Goal: Information Seeking & Learning: Learn about a topic

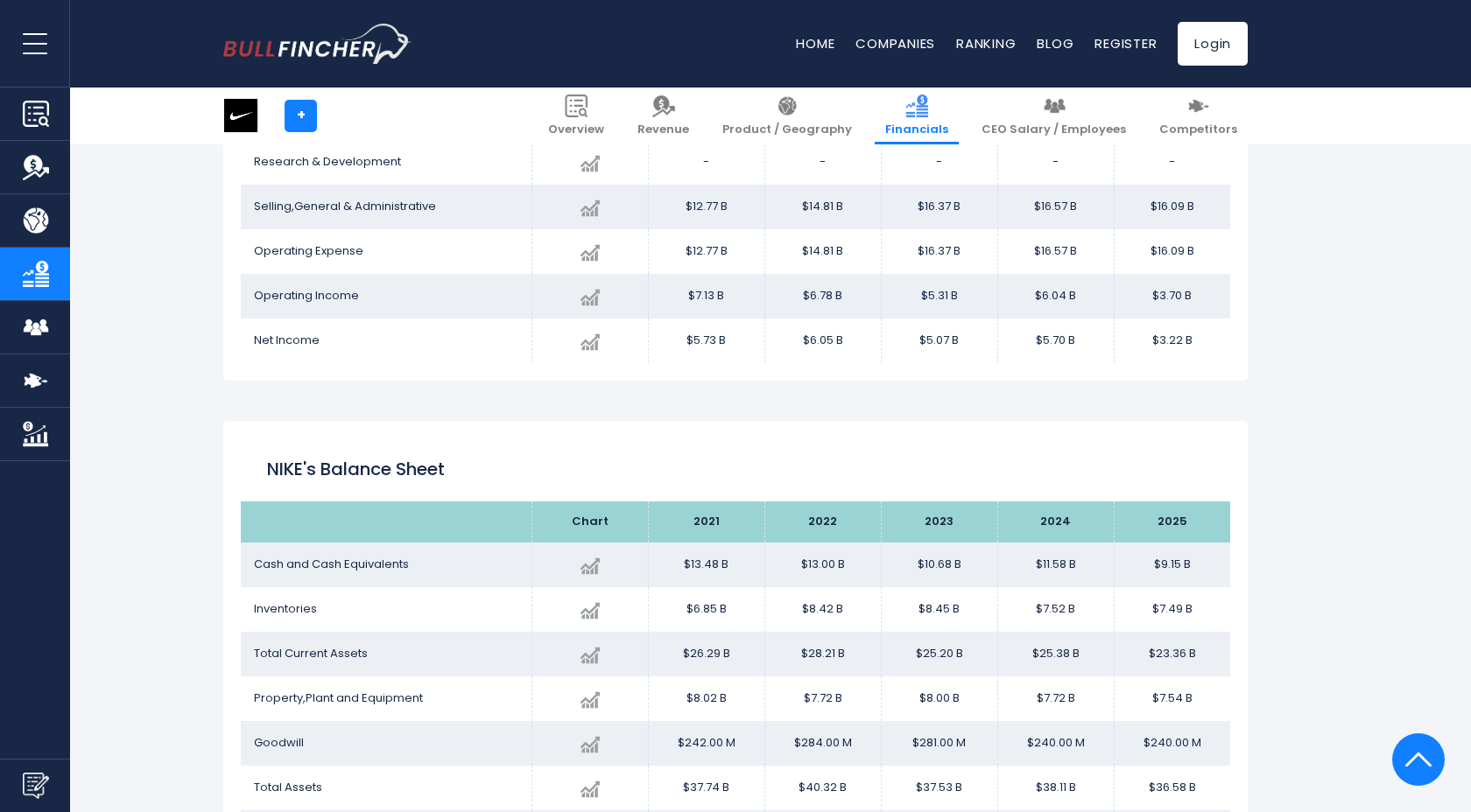
scroll to position [598, 0]
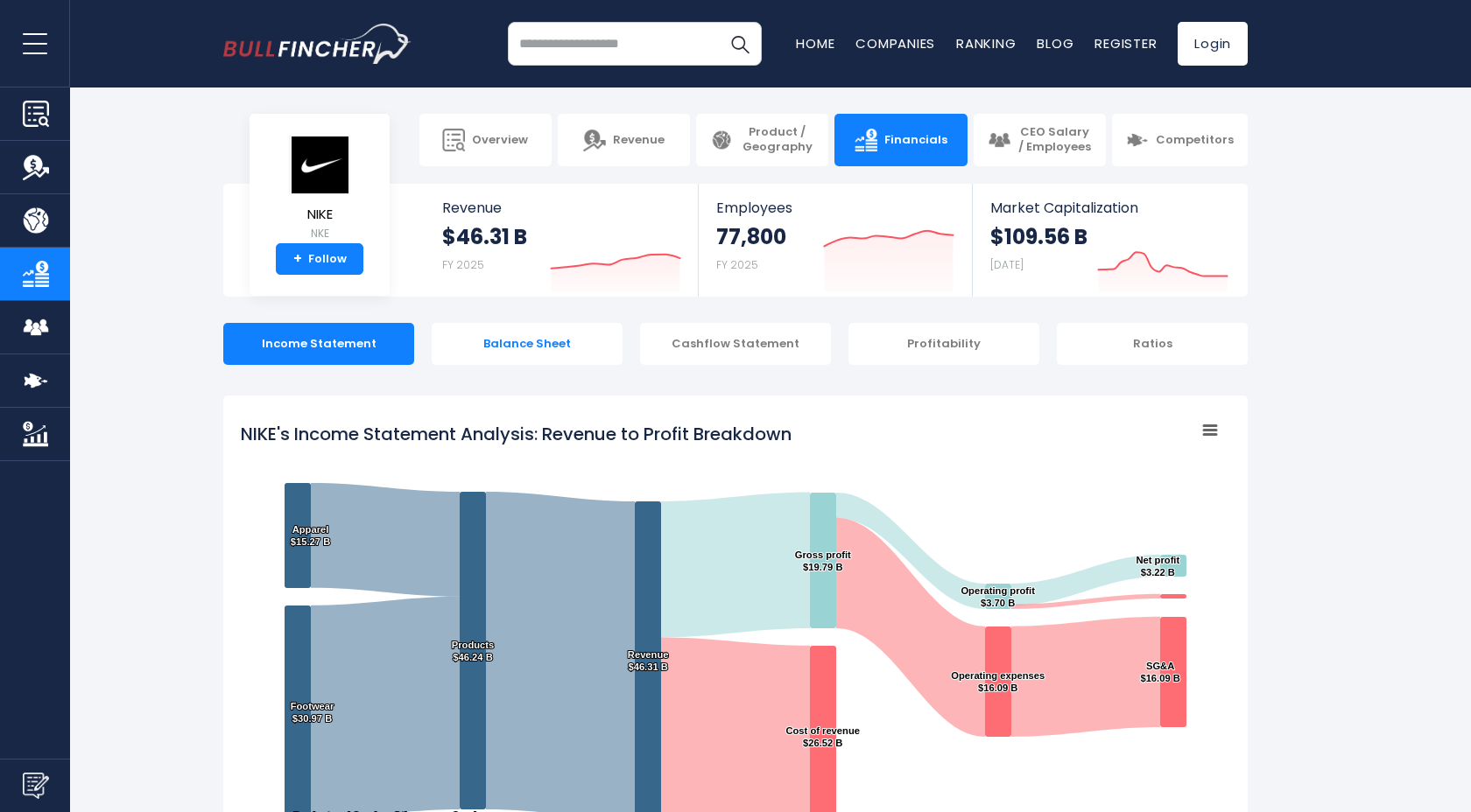
click at [538, 343] on div "Balance Sheet" at bounding box center [527, 343] width 191 height 42
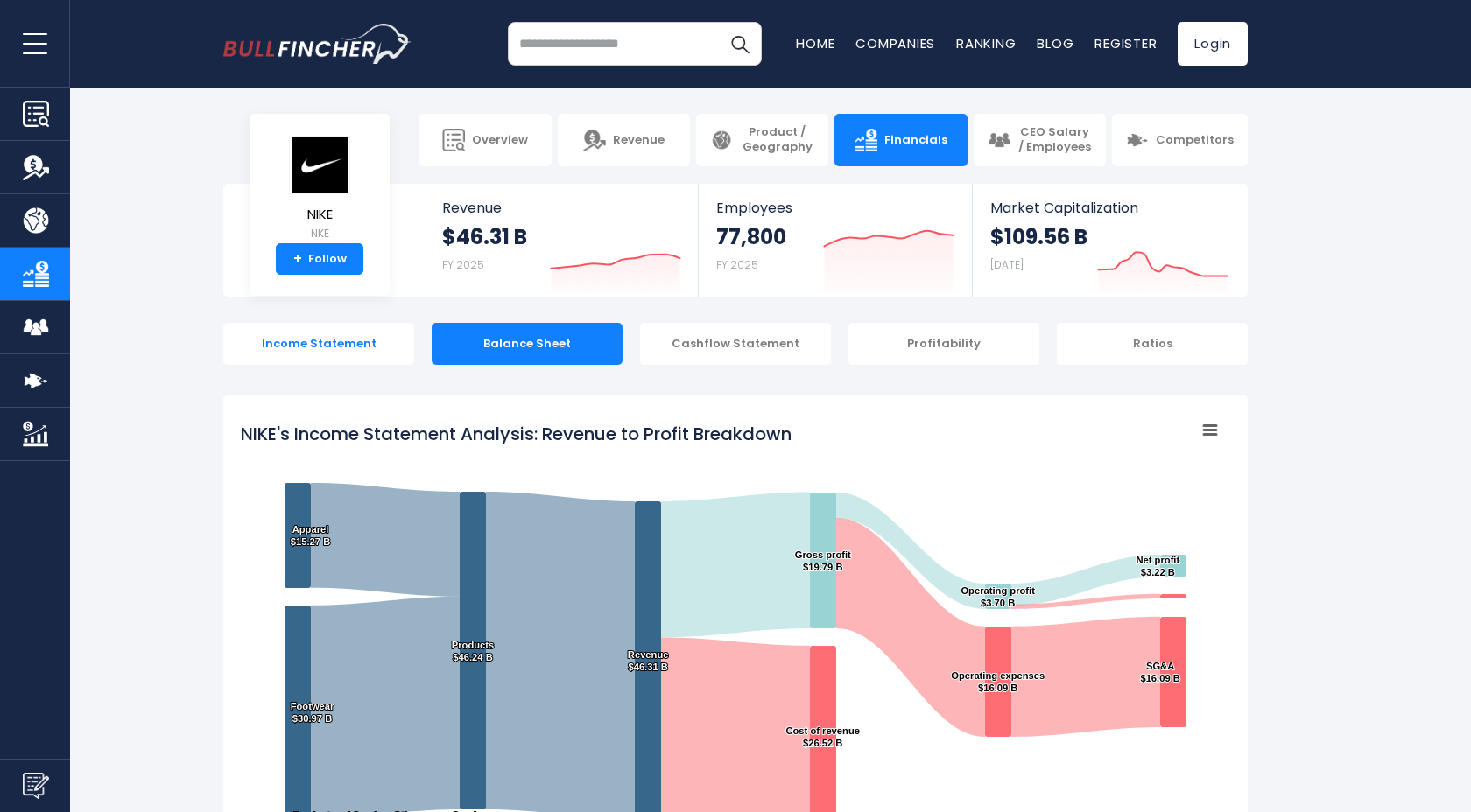
click at [369, 329] on div "Income Statement" at bounding box center [319, 343] width 191 height 42
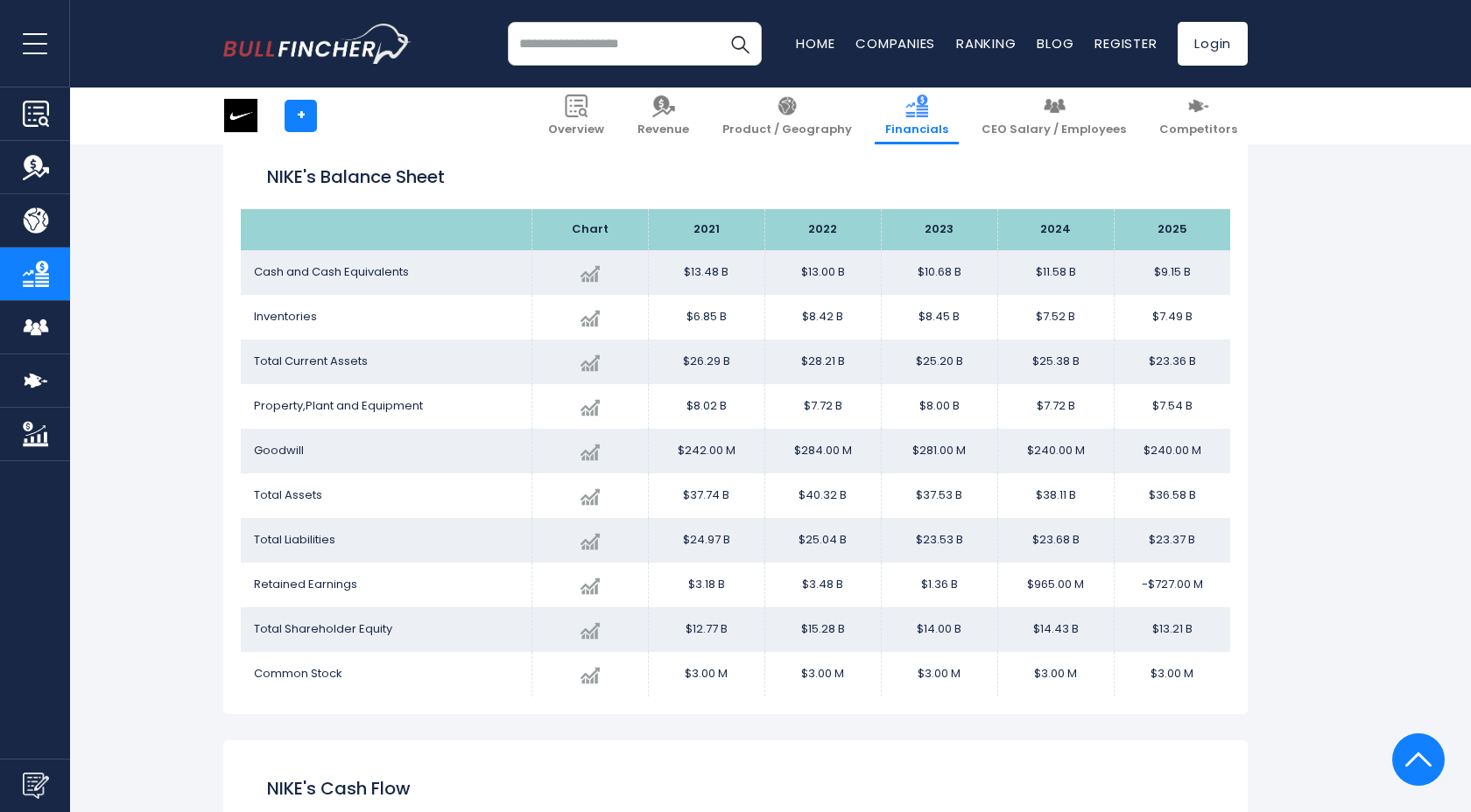
scroll to position [1916, 0]
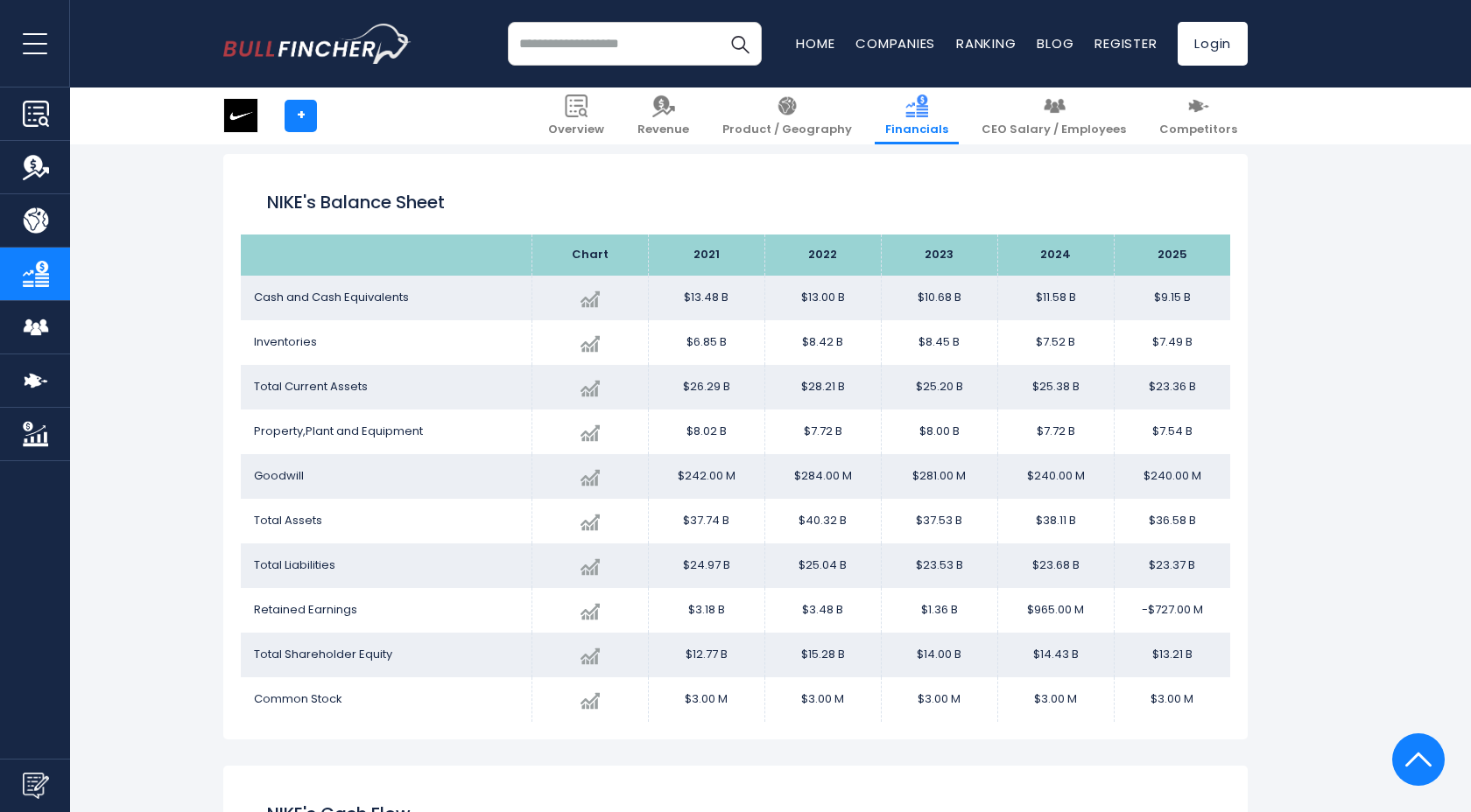
click at [302, 524] on span "Total Assets" at bounding box center [287, 520] width 68 height 16
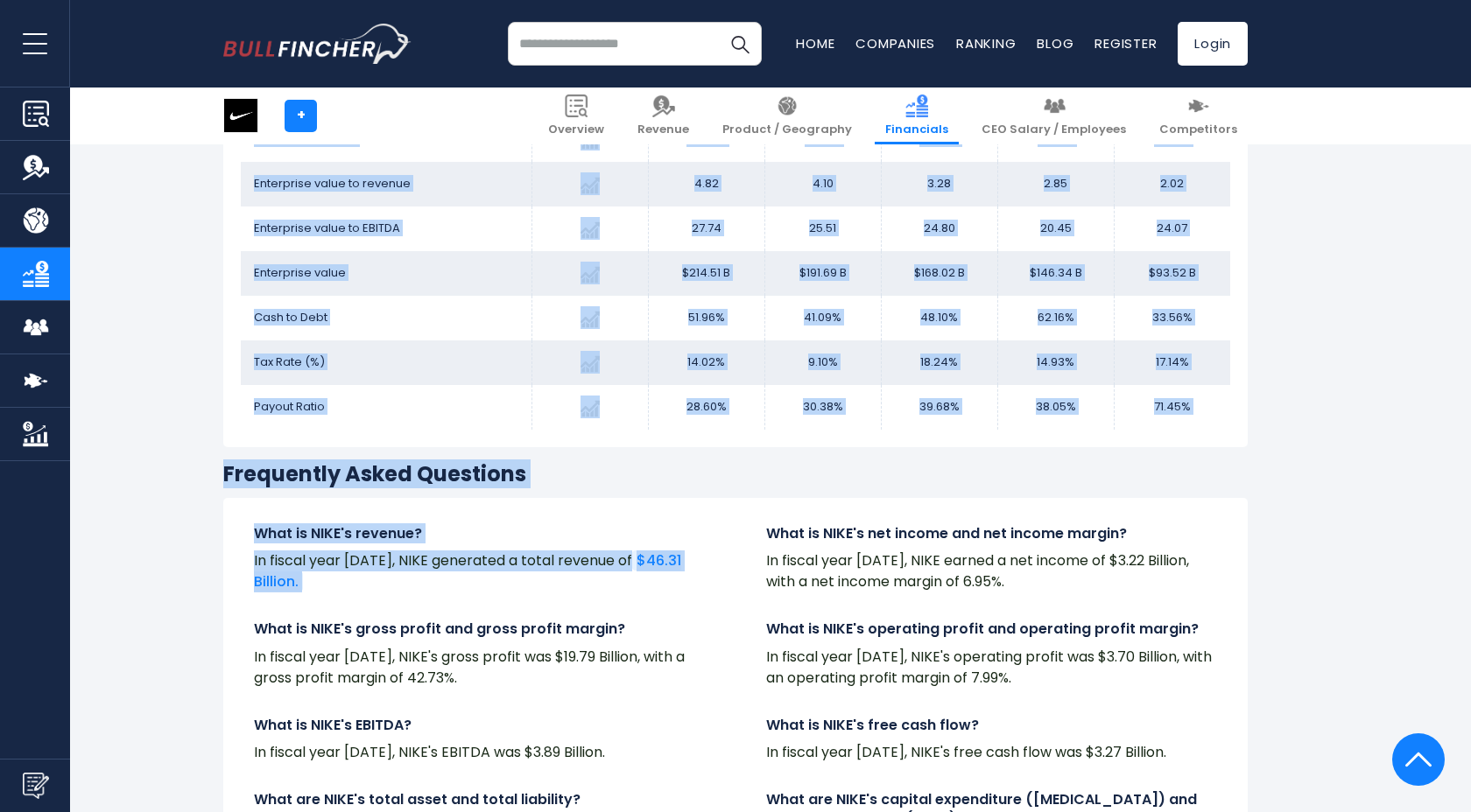
scroll to position [3682, 0]
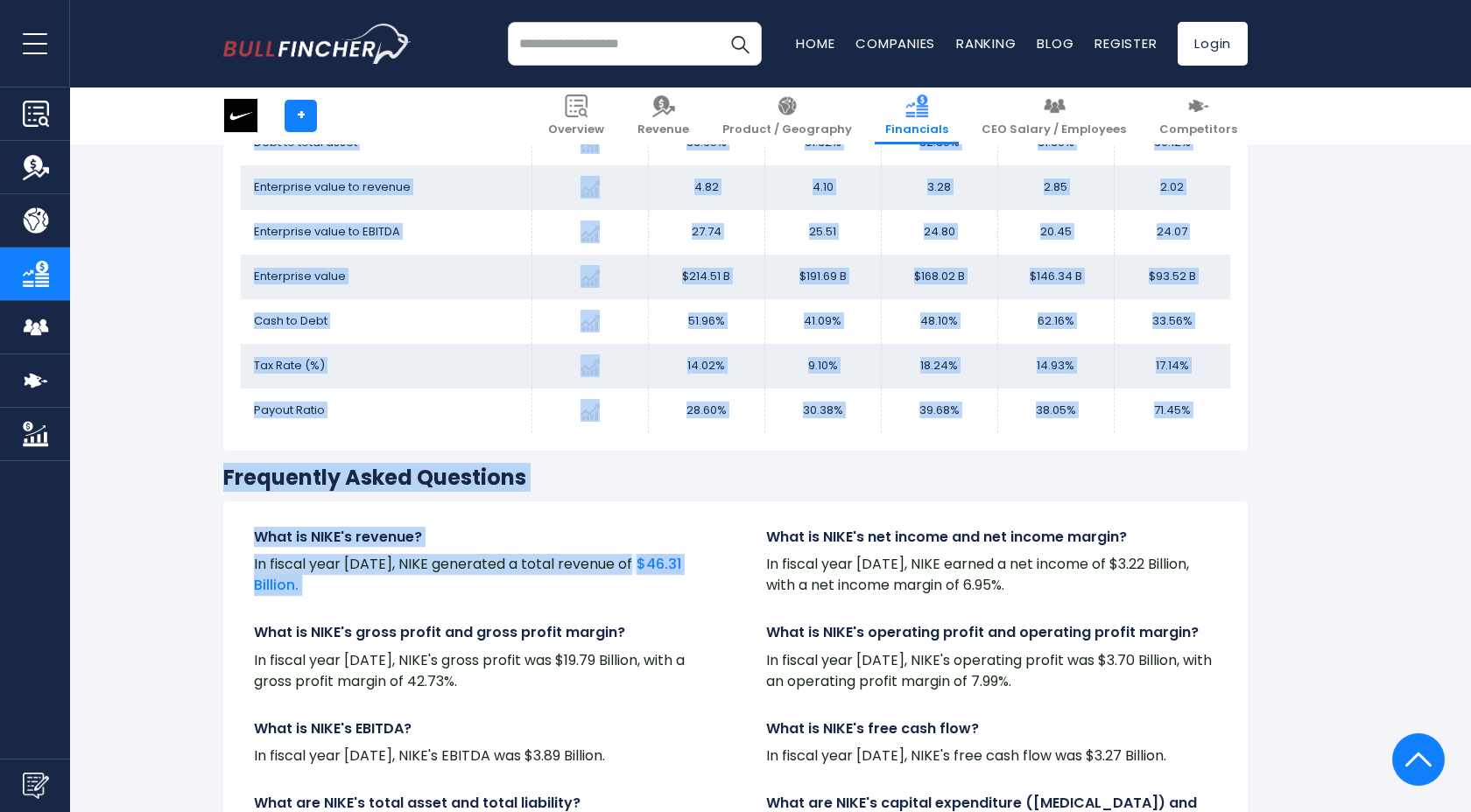
drag, startPoint x: 268, startPoint y: 205, endPoint x: 1220, endPoint y: 419, distance: 975.8
copy div "NIKE's Balance Sheet Chart 2021 2022 2023 2024 2025 Cash and Cash Equivalents C…"
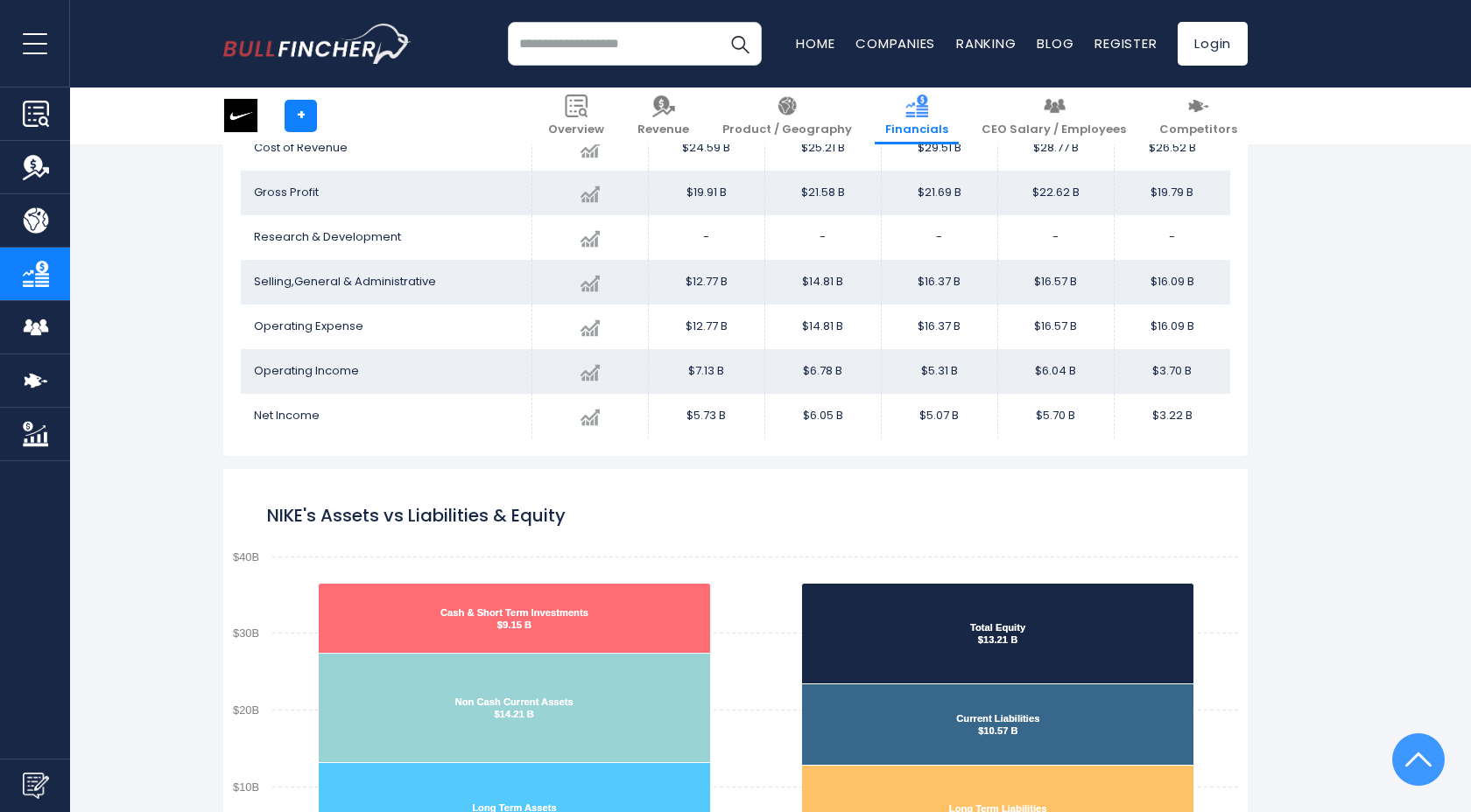
scroll to position [1255, 0]
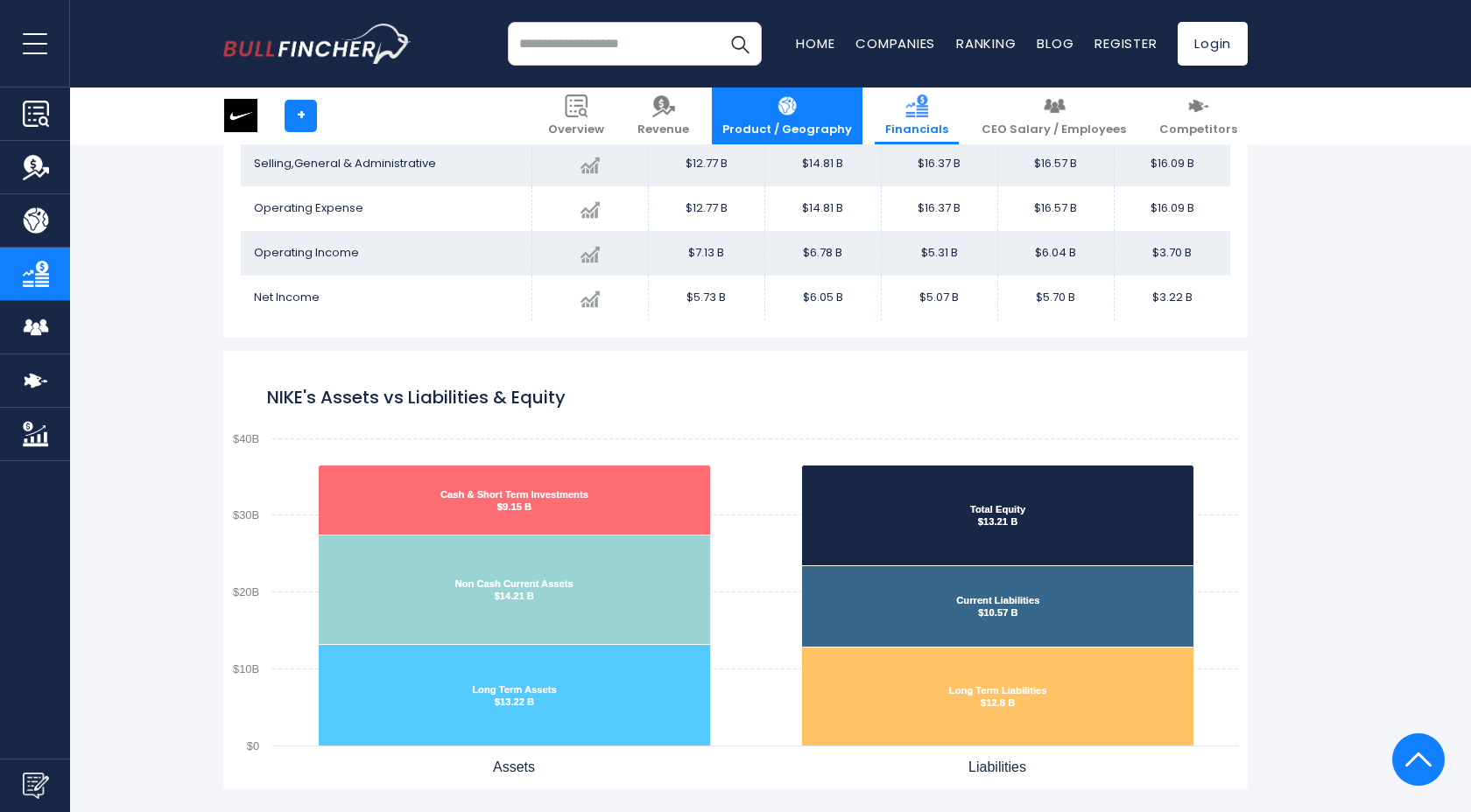
click at [823, 117] on link "Product / Geography" at bounding box center [787, 115] width 151 height 57
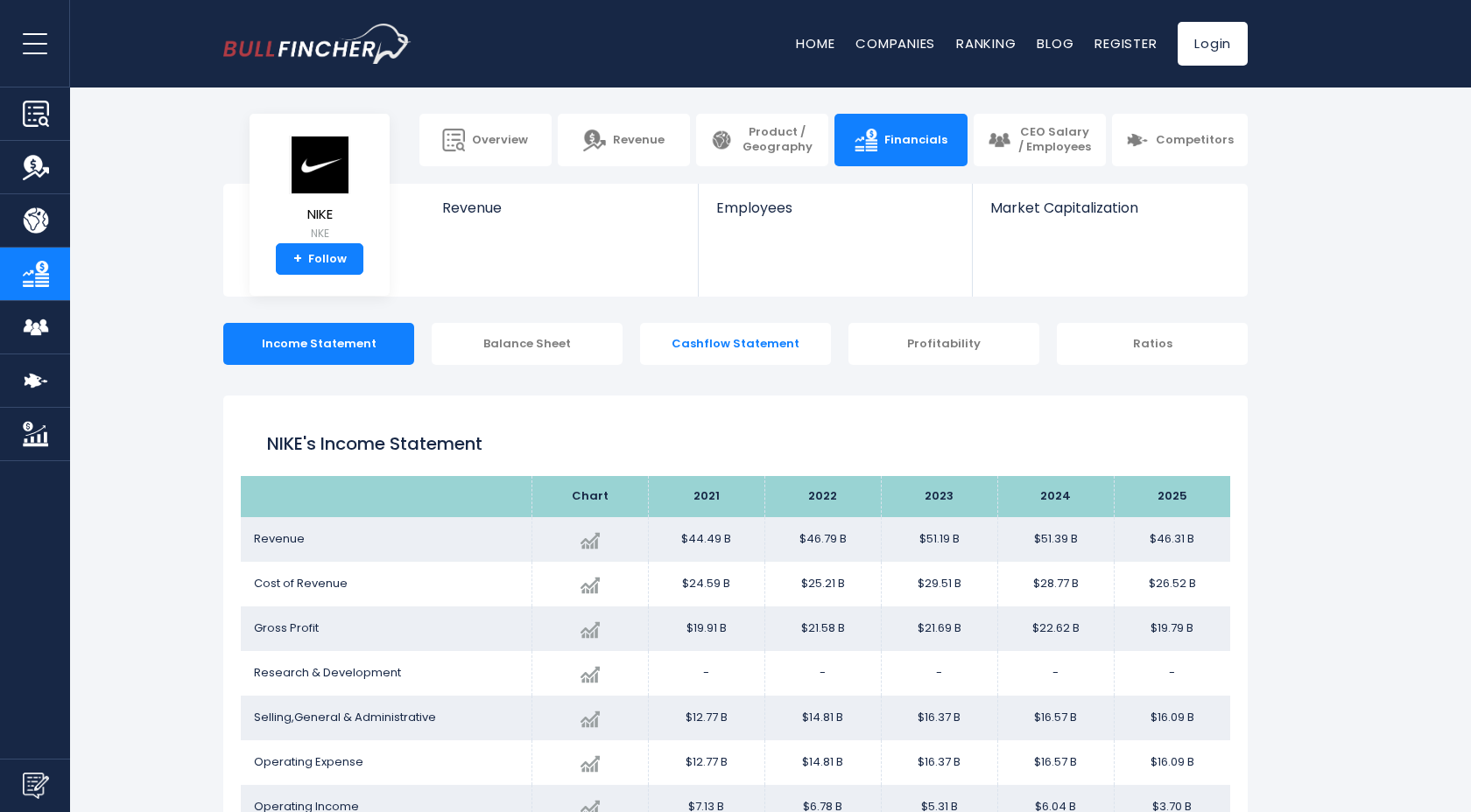
click at [515, 355] on div "Balance Sheet" at bounding box center [527, 343] width 191 height 42
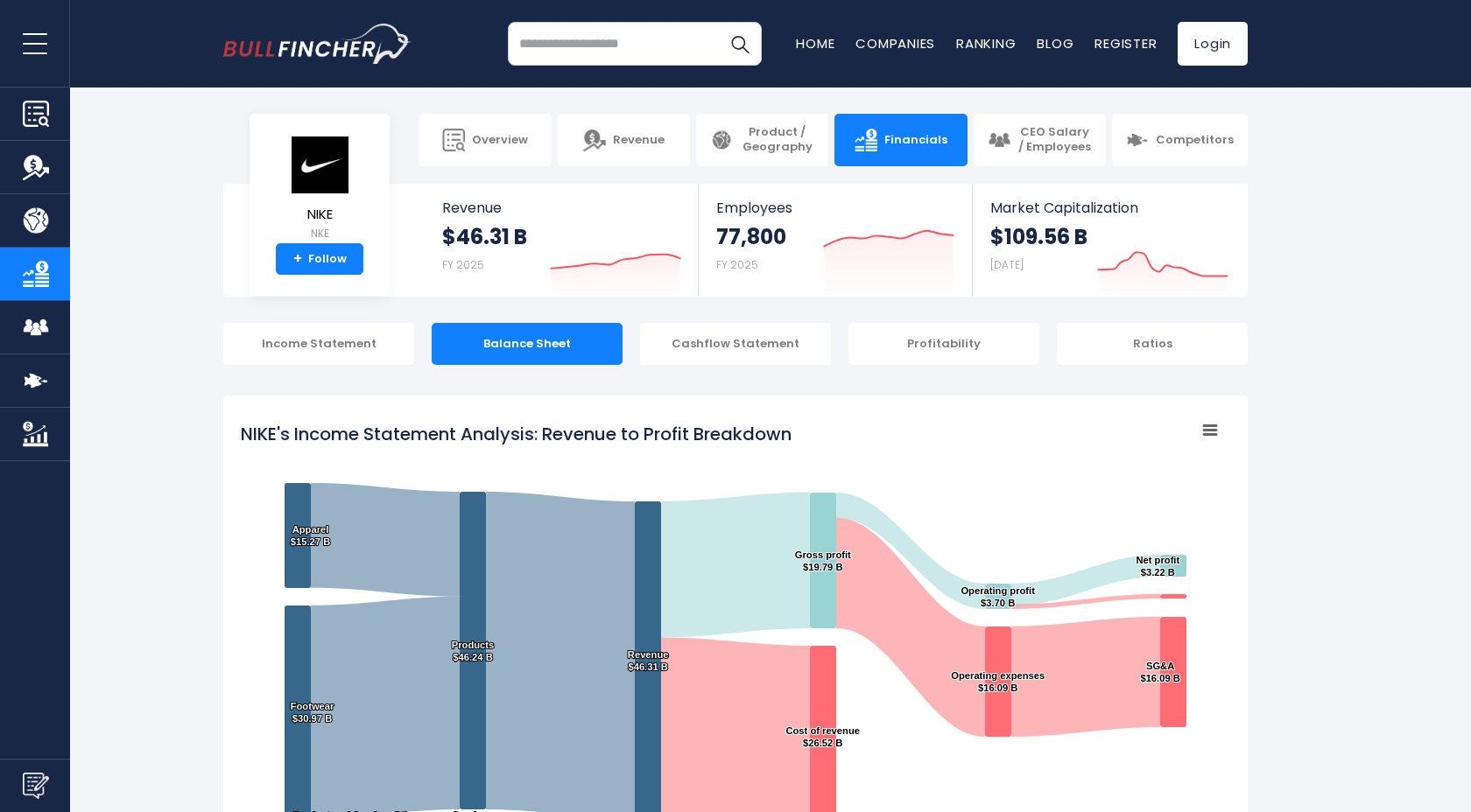
click at [710, 237] on link "Employees 77,800 FY 2025 Created with Highcharts 12.1.2" at bounding box center [835, 240] width 273 height 113
click at [482, 348] on div "Balance Sheet" at bounding box center [527, 343] width 191 height 42
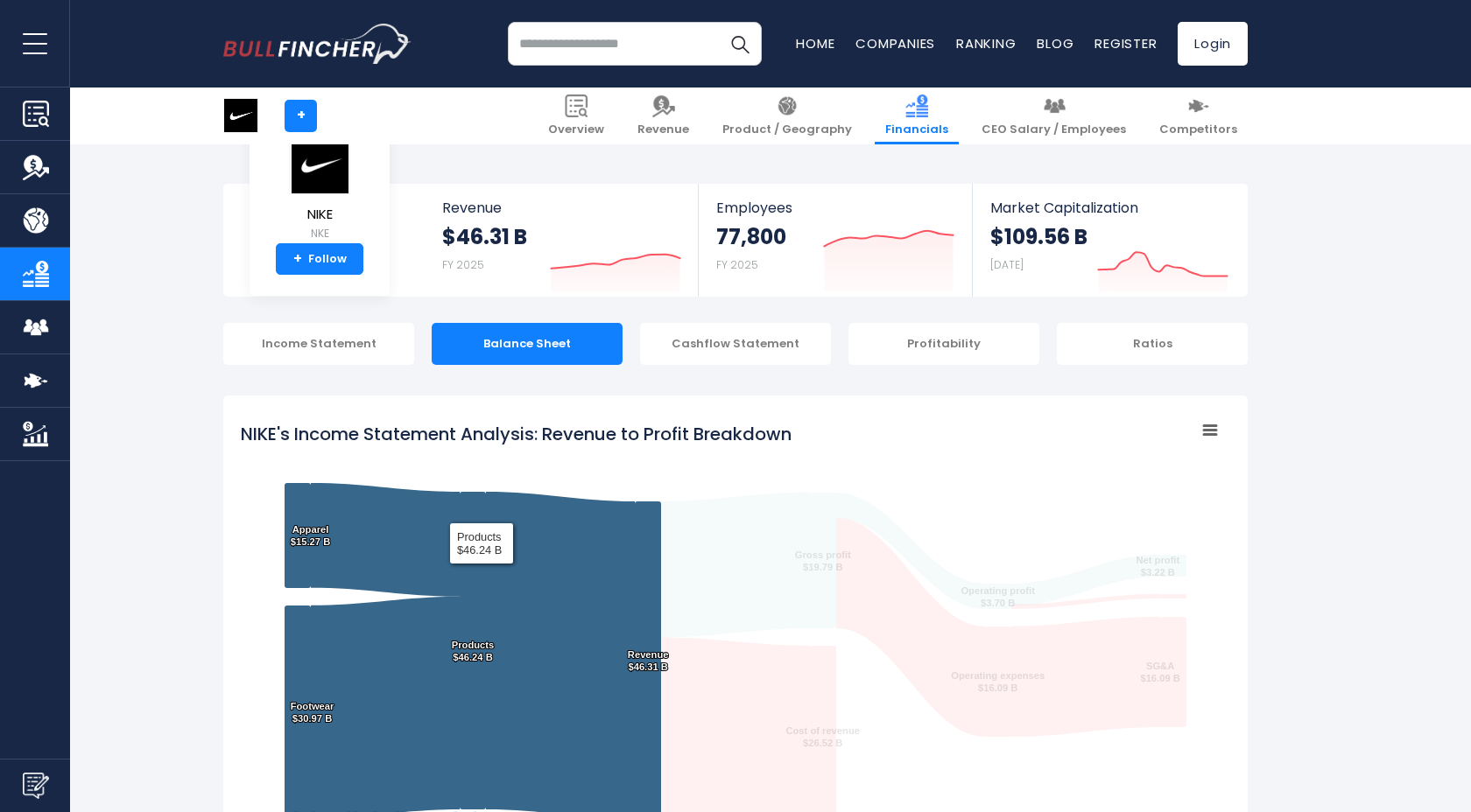
scroll to position [1921, 0]
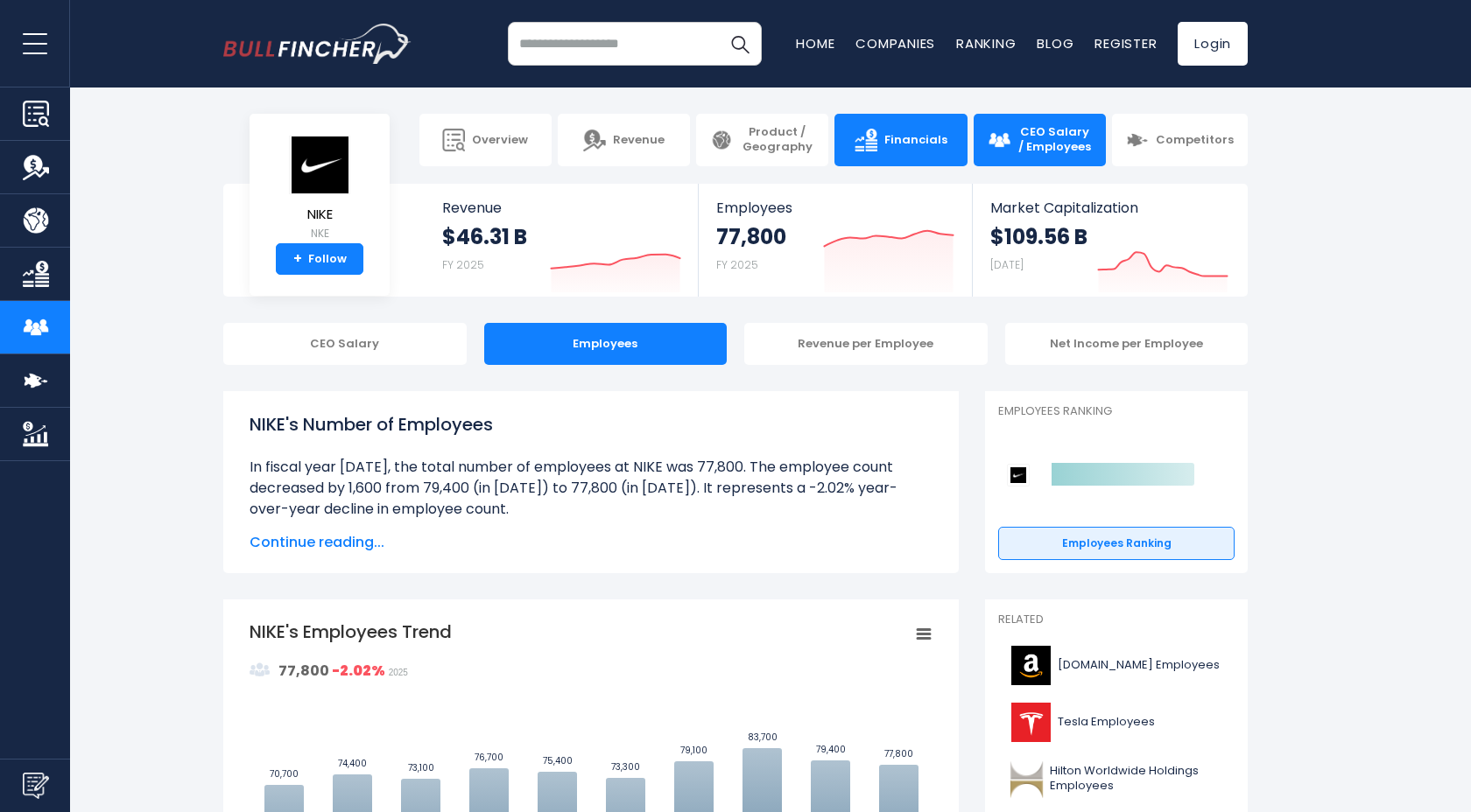
click at [915, 156] on link "Financials" at bounding box center [899, 140] width 132 height 53
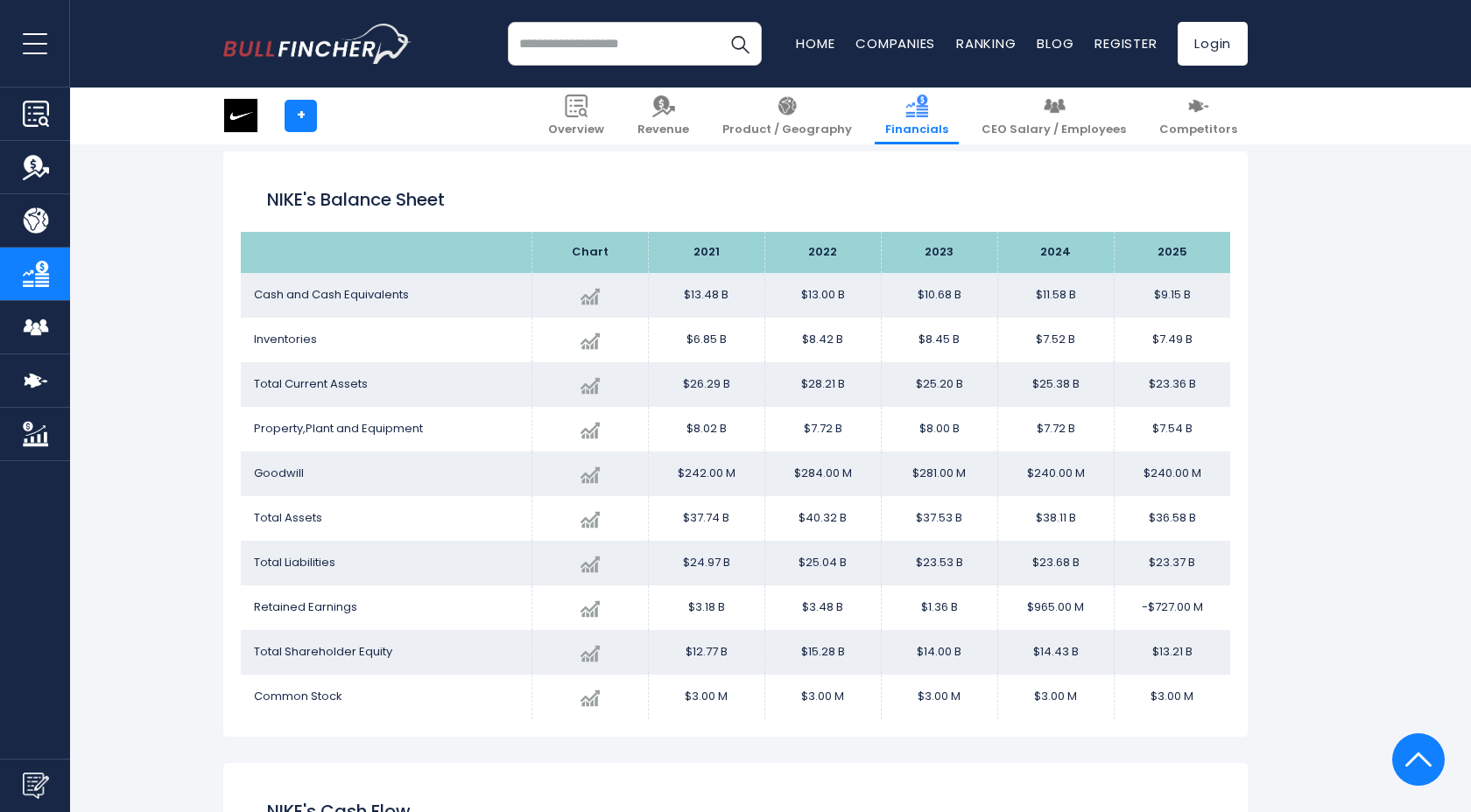
scroll to position [1917, 0]
drag, startPoint x: 263, startPoint y: 201, endPoint x: 1195, endPoint y: 696, distance: 1055.3
click at [1195, 696] on div "NIKE's Balance Sheet Chart 2021 $9.15 B" at bounding box center [735, 445] width 1024 height 586
copy div "NIKE's Balance Sheet Chart 2021 2022 2023 2024 2025 Cash and Cash Equivalents C…"
click at [648, 341] on td "$6.85 B" at bounding box center [706, 341] width 116 height 45
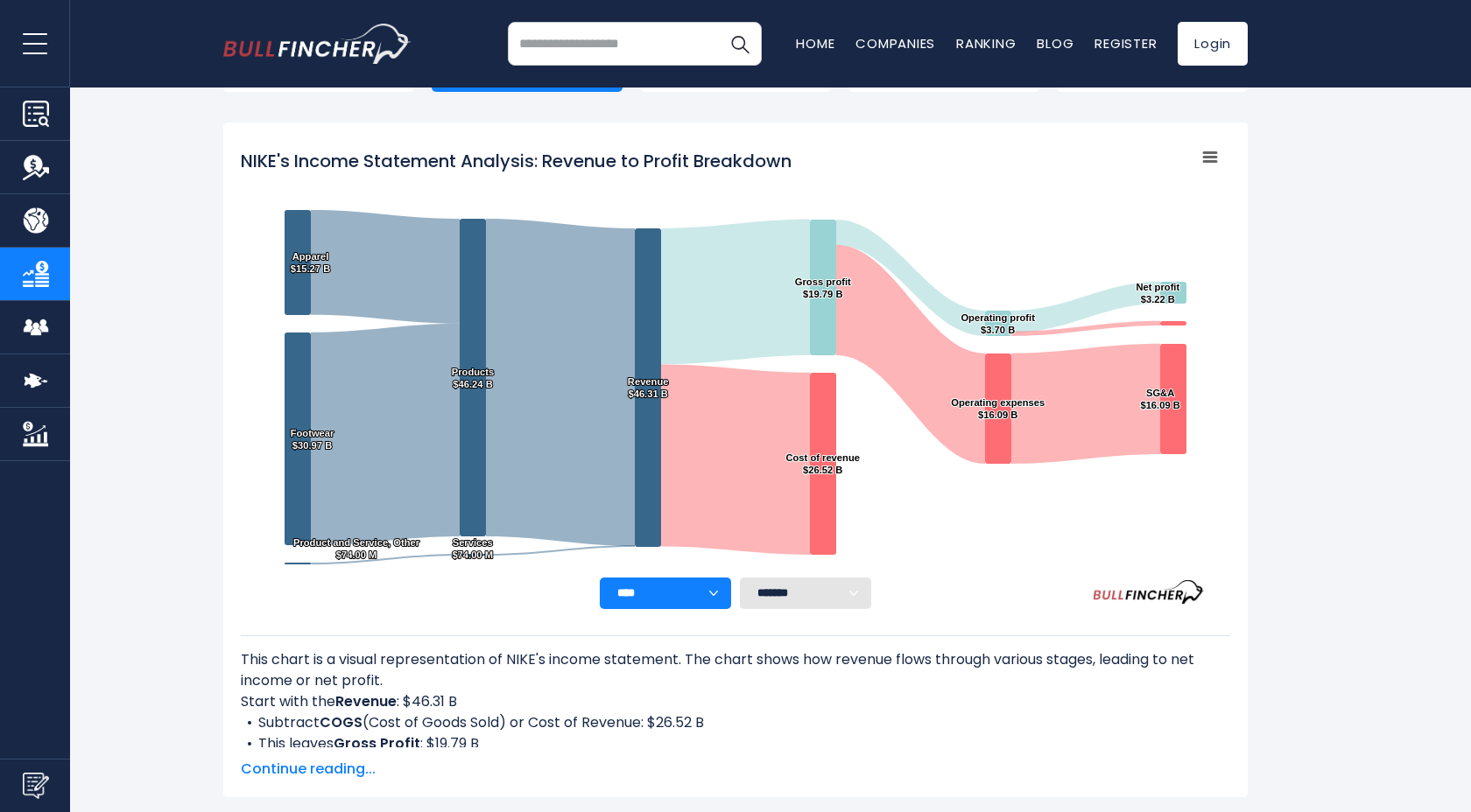
scroll to position [0, 0]
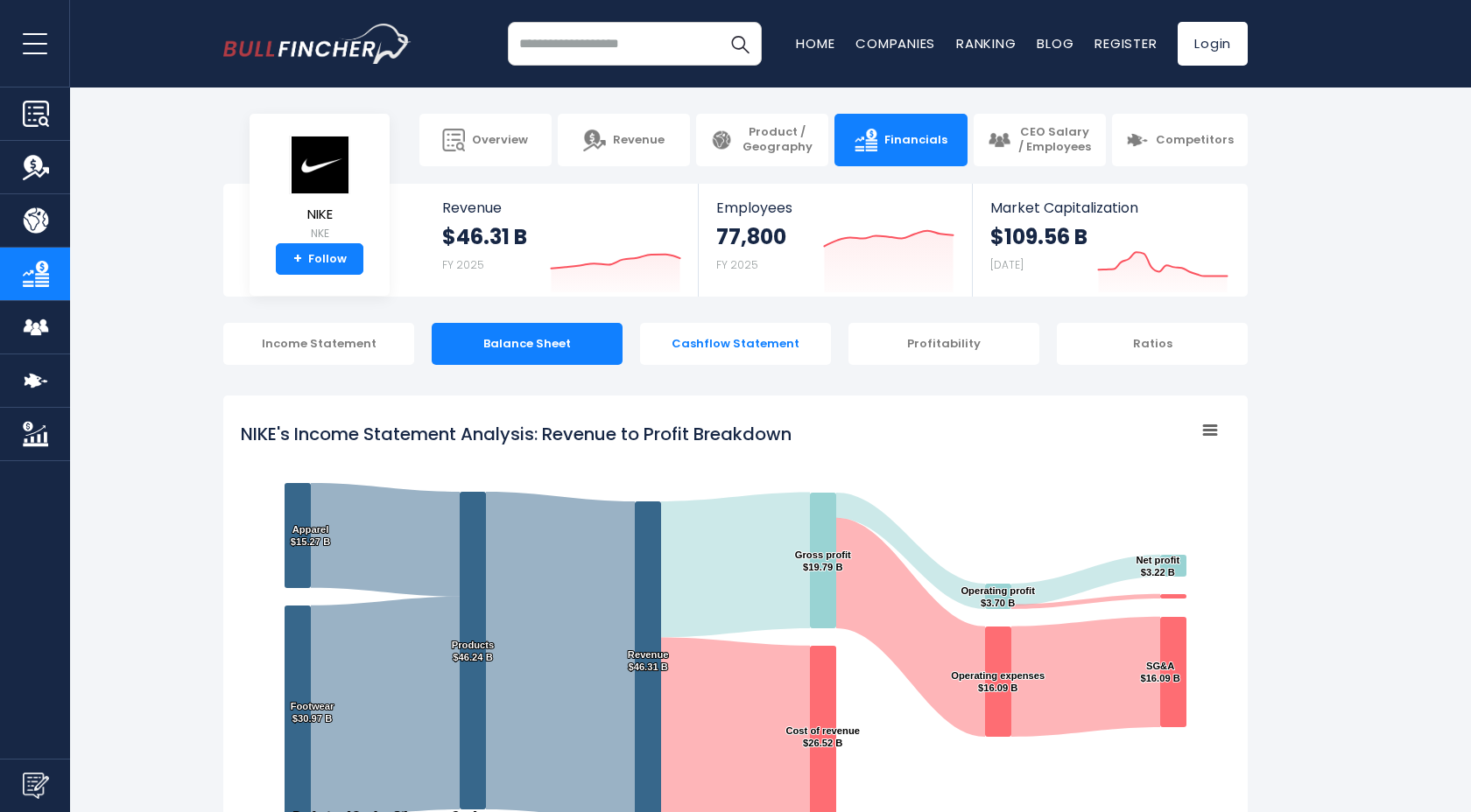
click at [712, 360] on div "Cashflow Statement" at bounding box center [735, 343] width 191 height 42
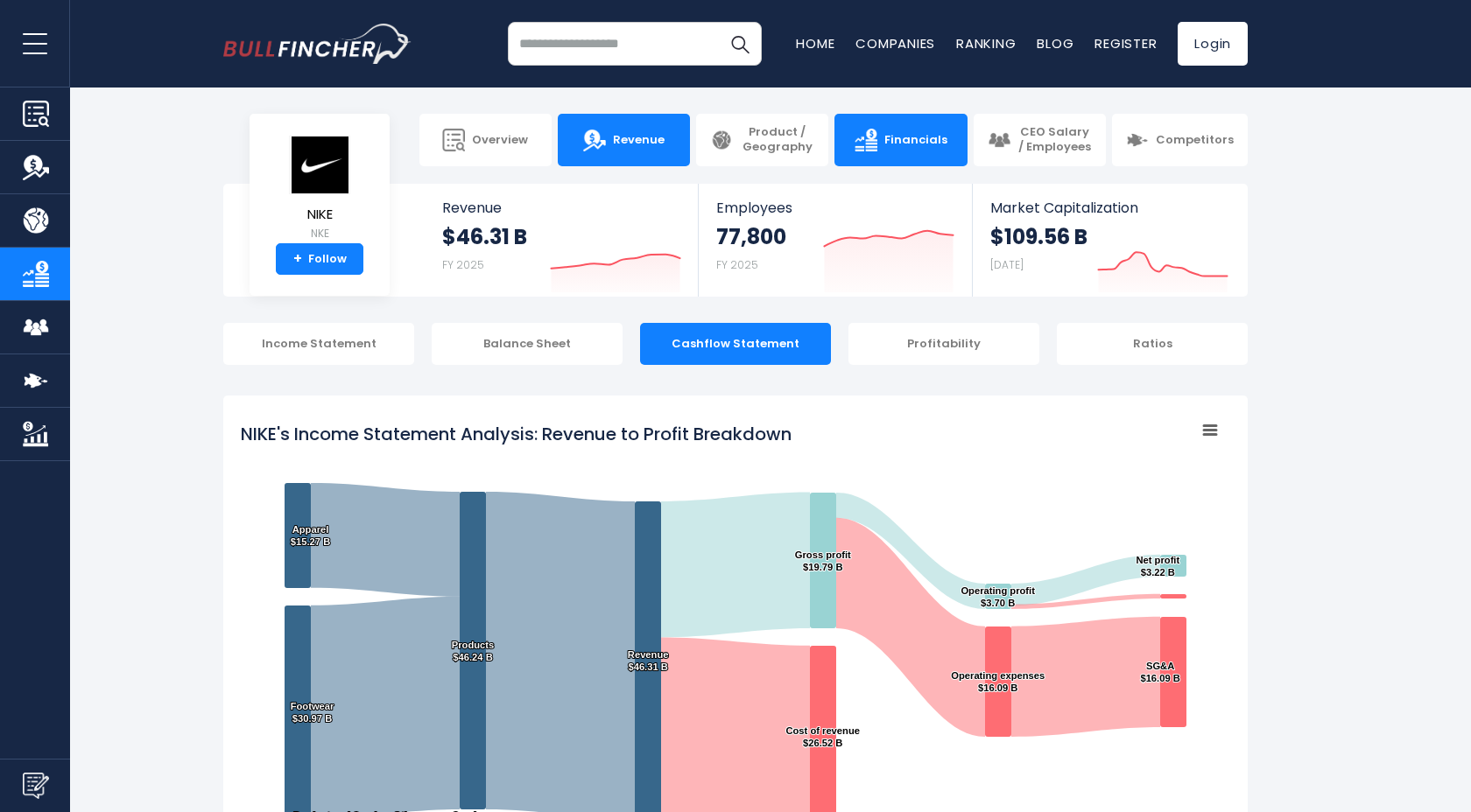
click at [622, 148] on link "Revenue" at bounding box center [623, 140] width 132 height 53
click at [644, 134] on span "Revenue" at bounding box center [638, 140] width 52 height 15
click at [647, 119] on link "Revenue" at bounding box center [623, 140] width 132 height 53
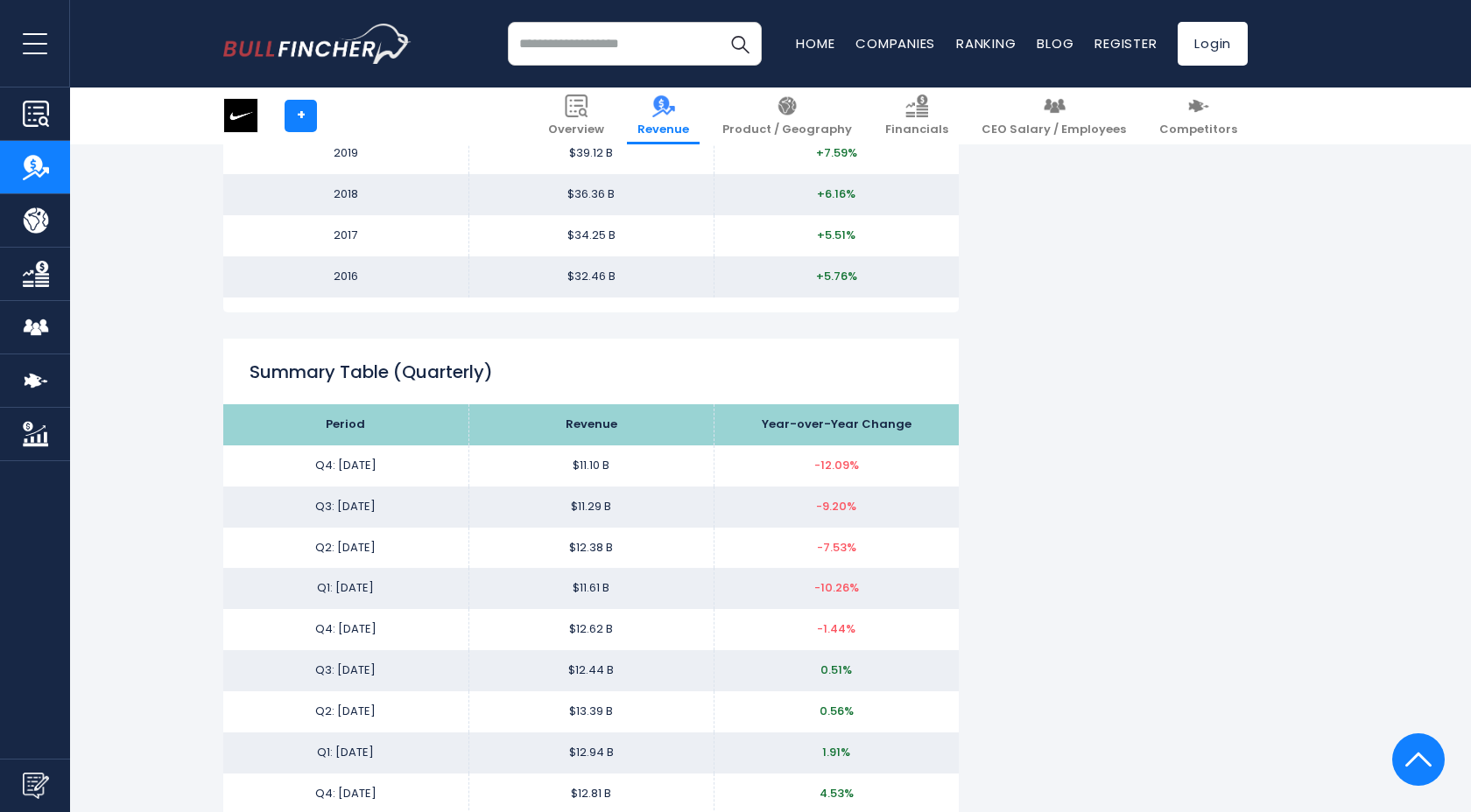
scroll to position [2183, 0]
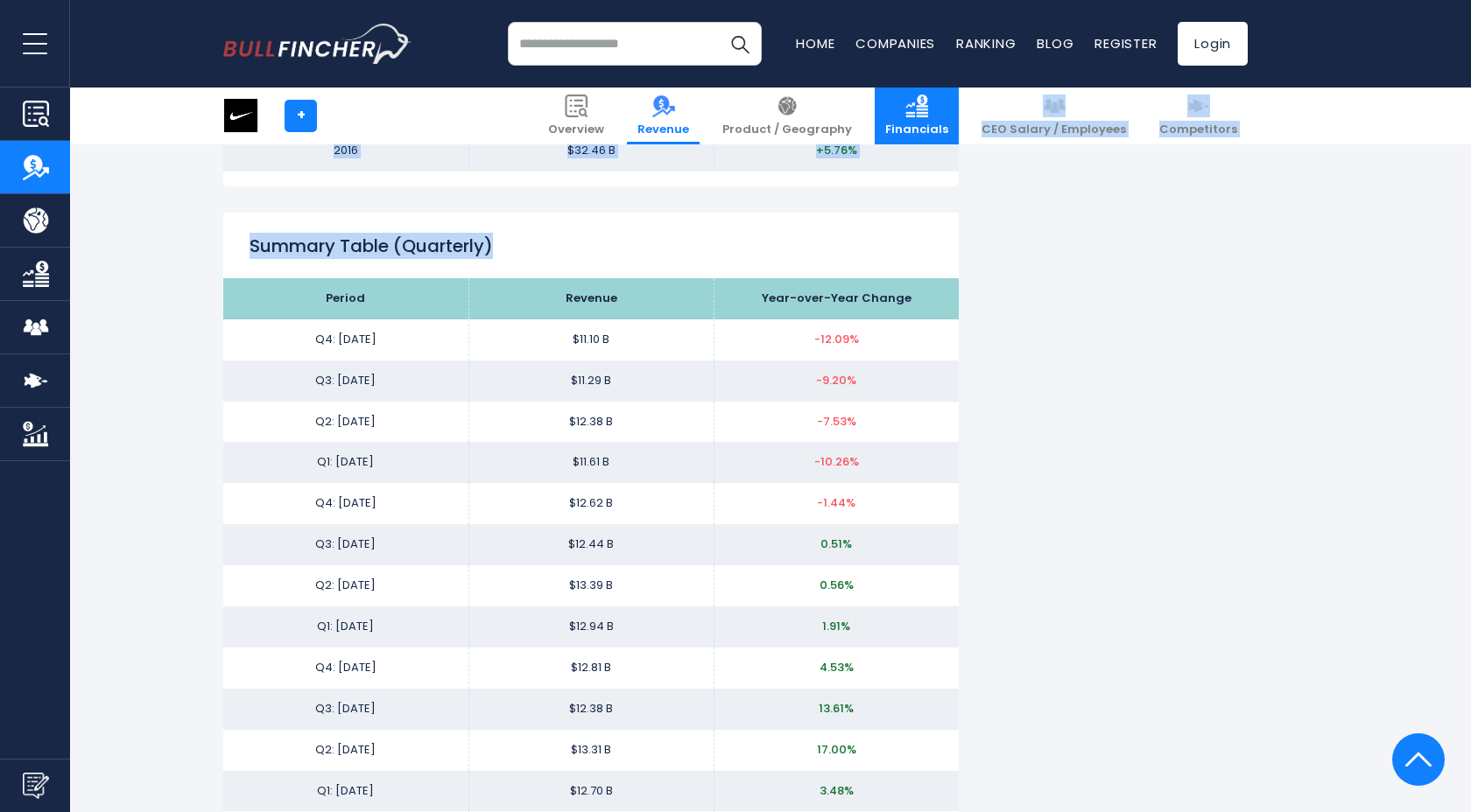
drag, startPoint x: 810, startPoint y: 233, endPoint x: 959, endPoint y: 136, distance: 177.8
click at [959, 136] on div "NIKE + + Overview Revenue Product / Geography Financials" at bounding box center [735, 494] width 1471 height 4985
click at [928, 109] on img at bounding box center [916, 105] width 23 height 23
click at [948, 123] on span "Financials" at bounding box center [916, 130] width 63 height 15
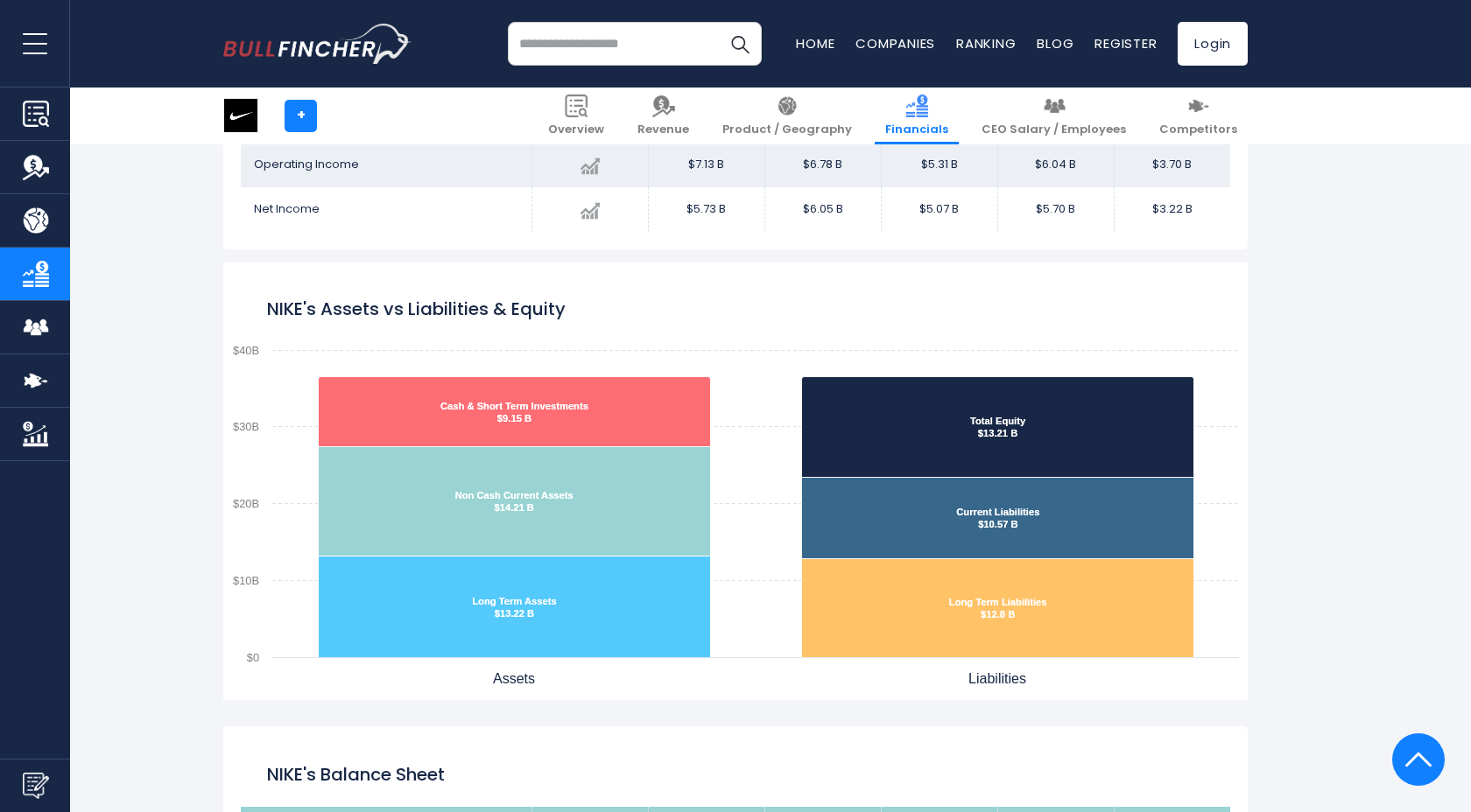
scroll to position [1344, 0]
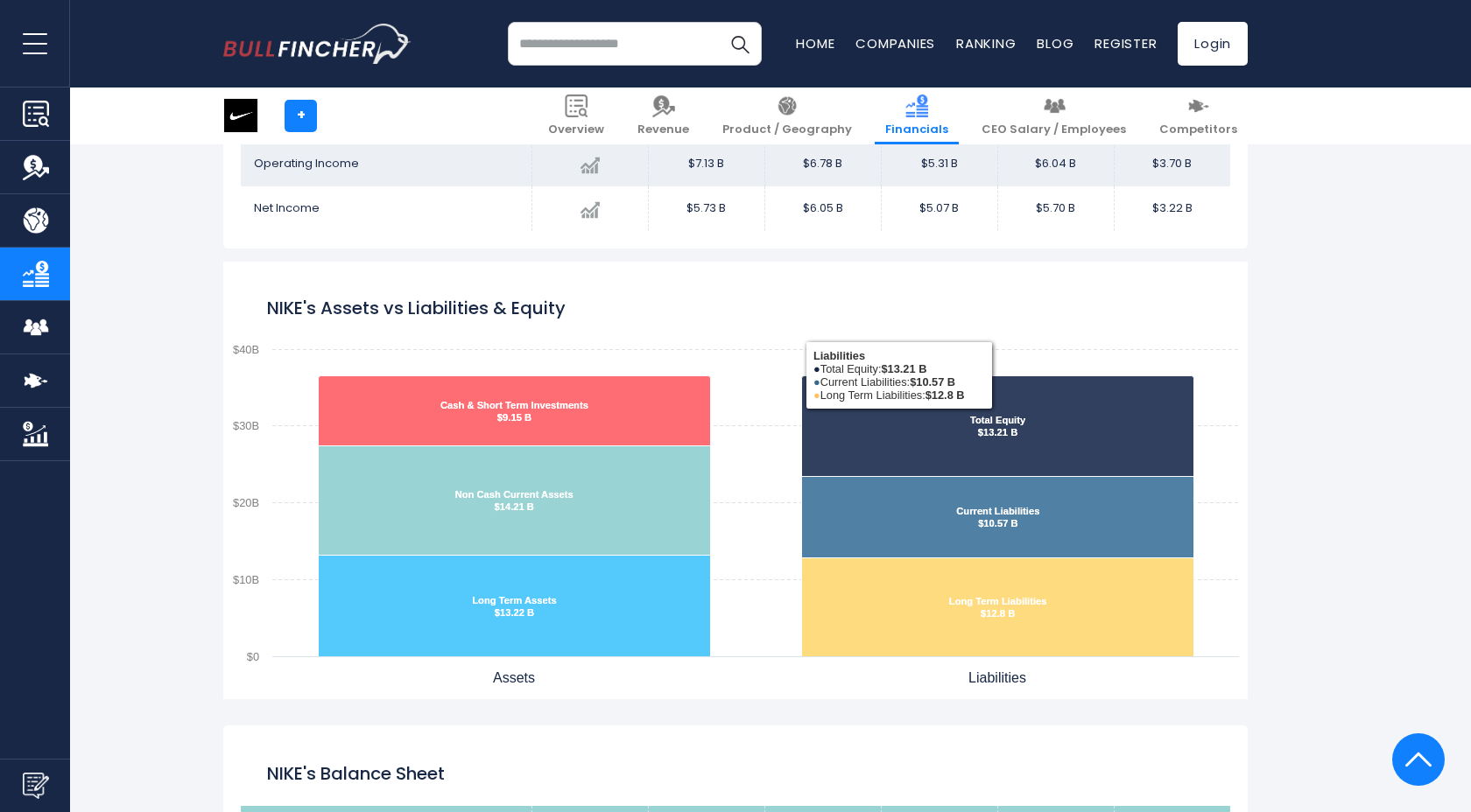
drag, startPoint x: 953, startPoint y: 412, endPoint x: 1085, endPoint y: 602, distance: 231.4
click at [1085, 602] on g "NIKE's Assets vs Liabilities & Equity" at bounding box center [756, 516] width 875 height 281
click at [1250, 621] on div "NIKE's Assets vs Liabilities & Equity Created with Highcharts 12.1.2 NIKE's Ass…" at bounding box center [735, 480] width 1050 height 438
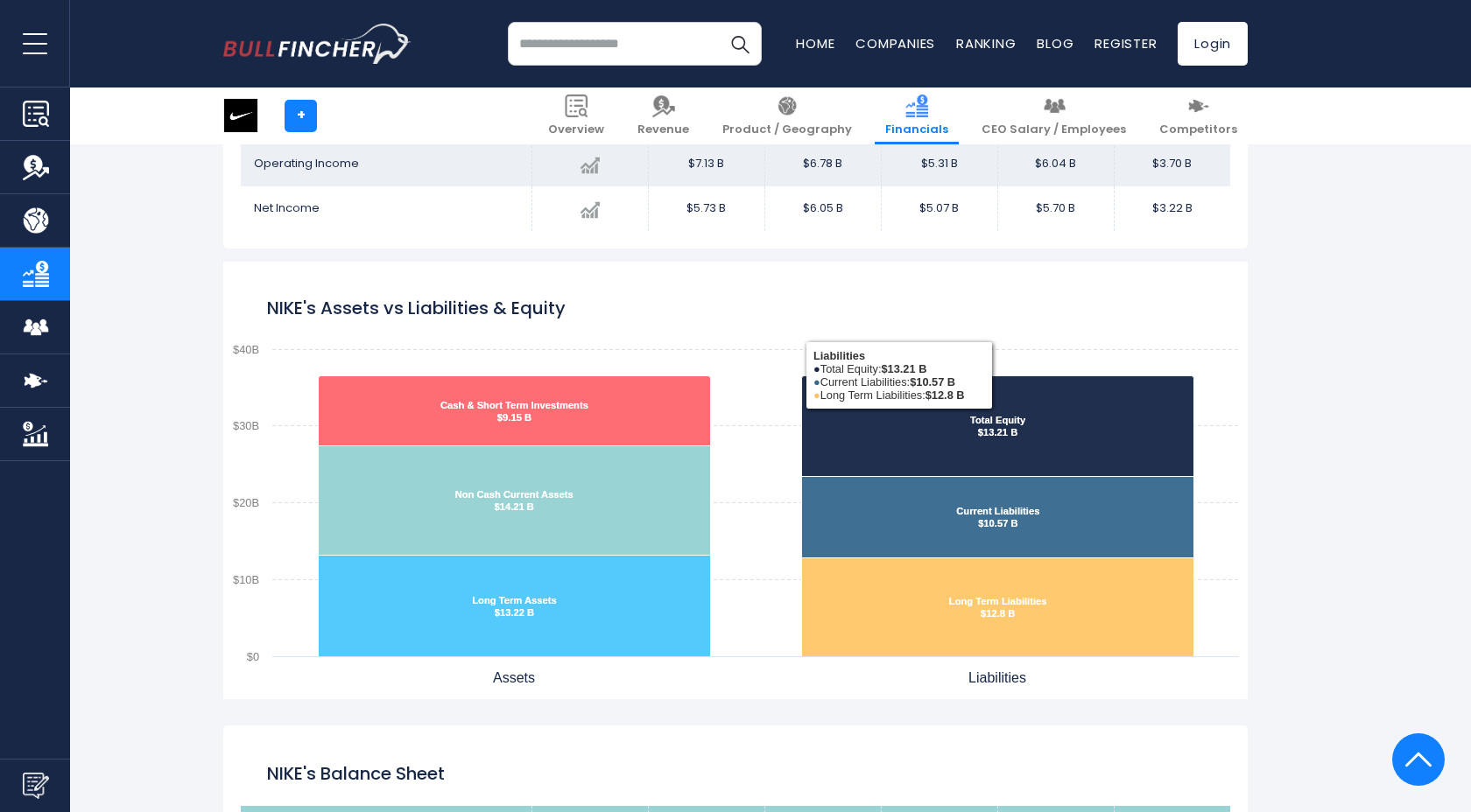
drag, startPoint x: 1081, startPoint y: 678, endPoint x: 989, endPoint y: 465, distance: 232.0
click at [970, 450] on icon "Created with Highcharts 12.1.2 NIKE's Assets vs Liabilities & Equity Cash & Sho…" at bounding box center [735, 480] width 1024 height 438
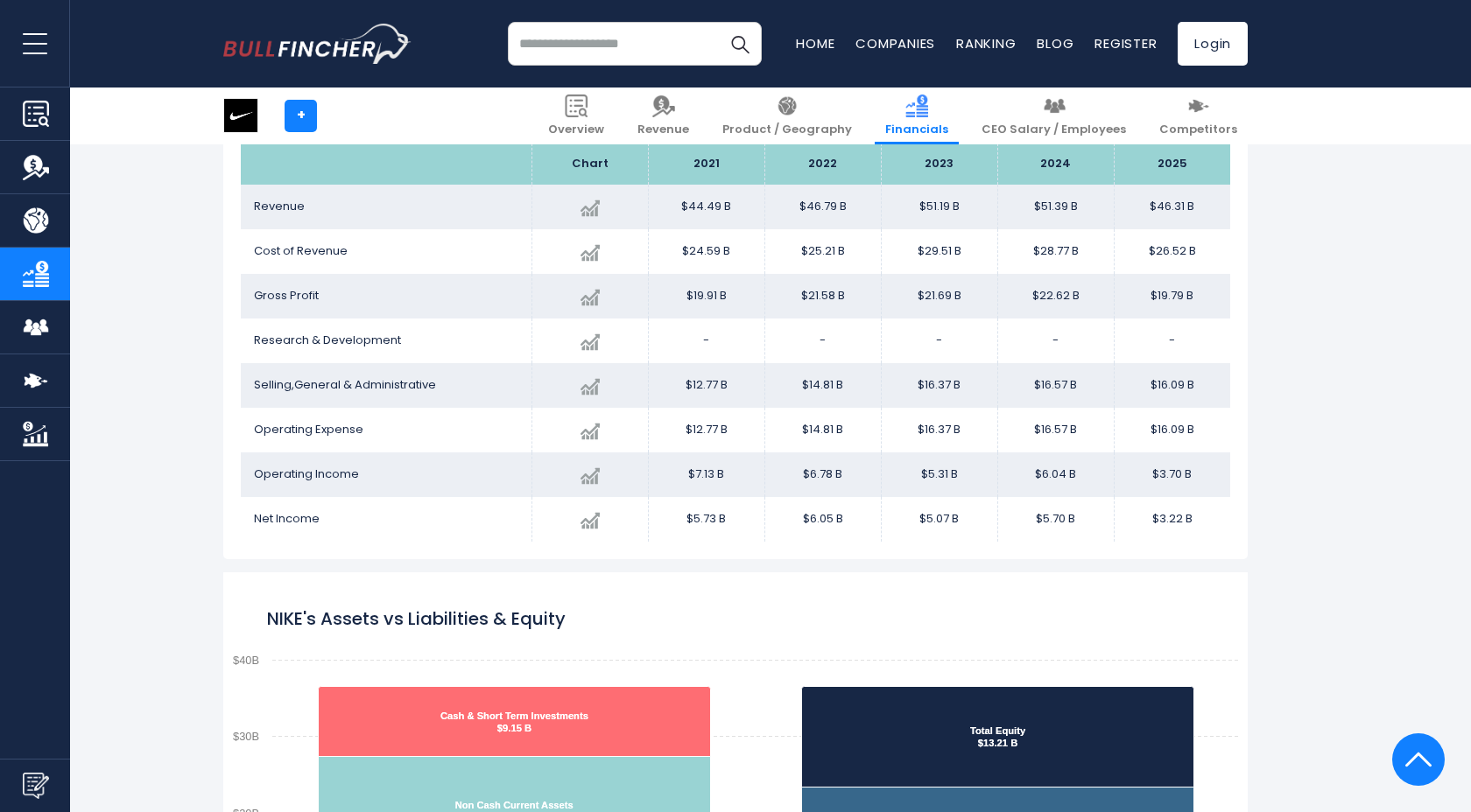
scroll to position [947, 0]
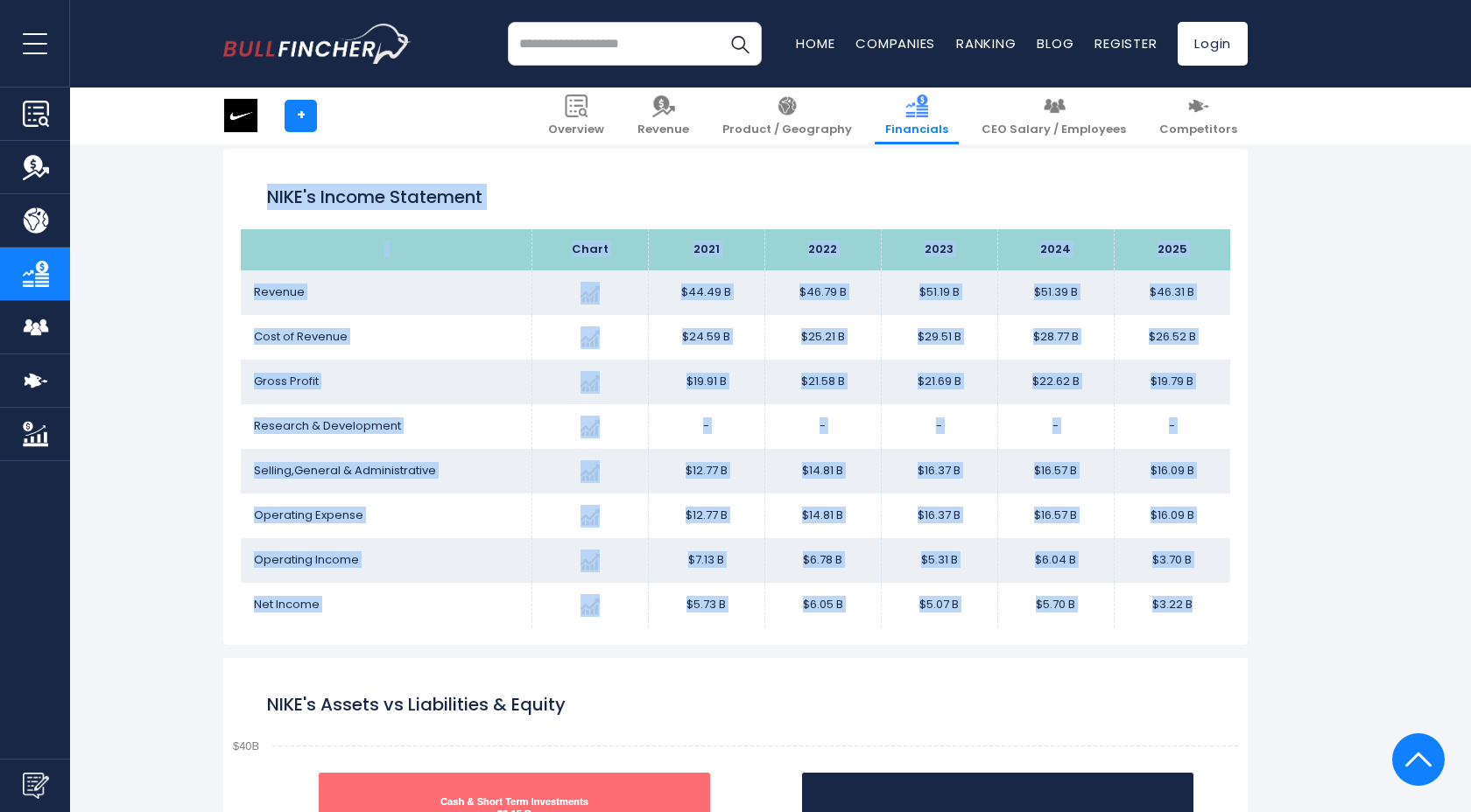
drag, startPoint x: 260, startPoint y: 193, endPoint x: 1201, endPoint y: 603, distance: 1026.4
click at [1201, 603] on div "NIKE's Income Statement Chart Revenue 2025" at bounding box center [735, 397] width 1024 height 496
copy div "NIKE's Income Statement Chart 2021 2022 2023 2024 2025 Revenue Created with Hig…"
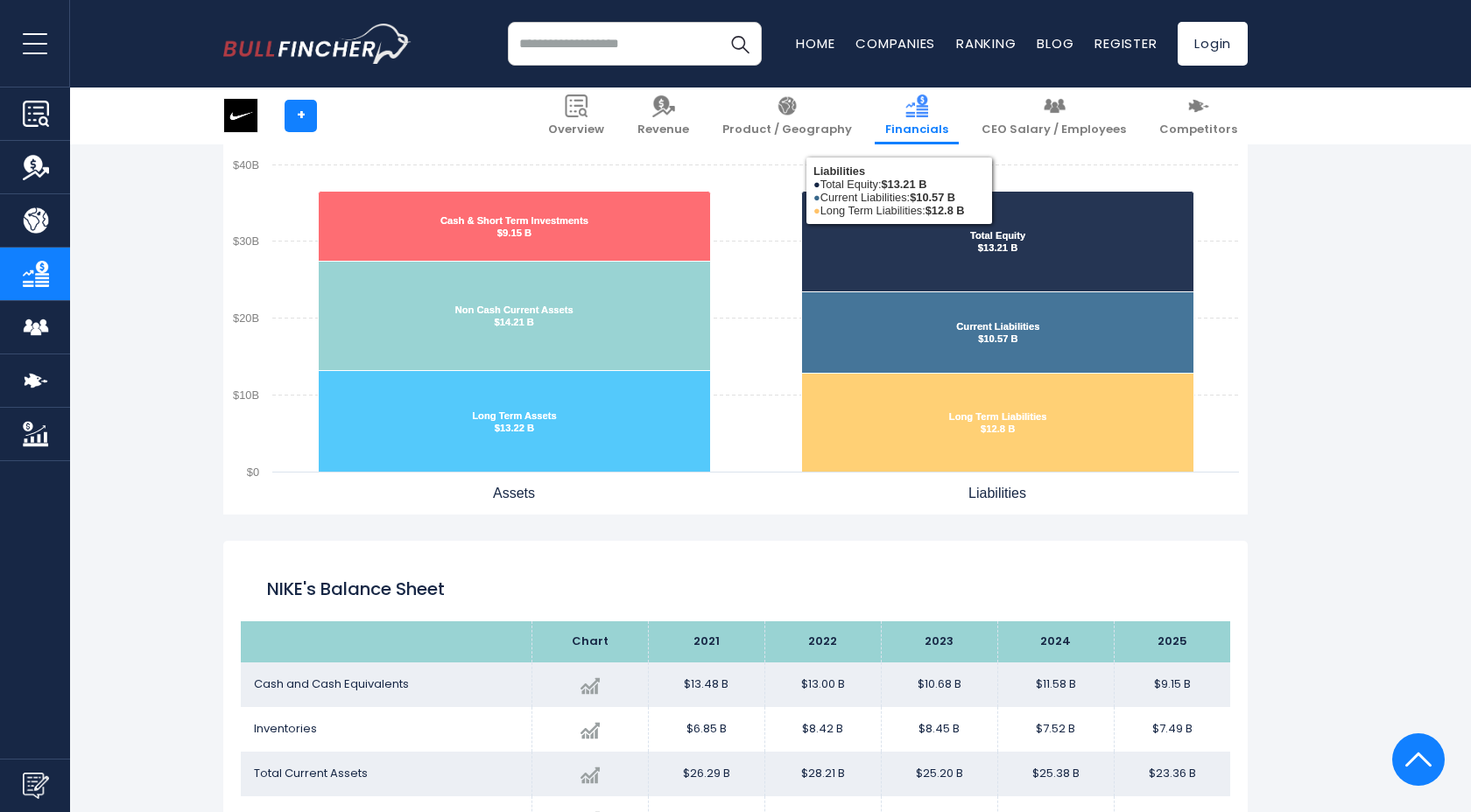
scroll to position [1429, 0]
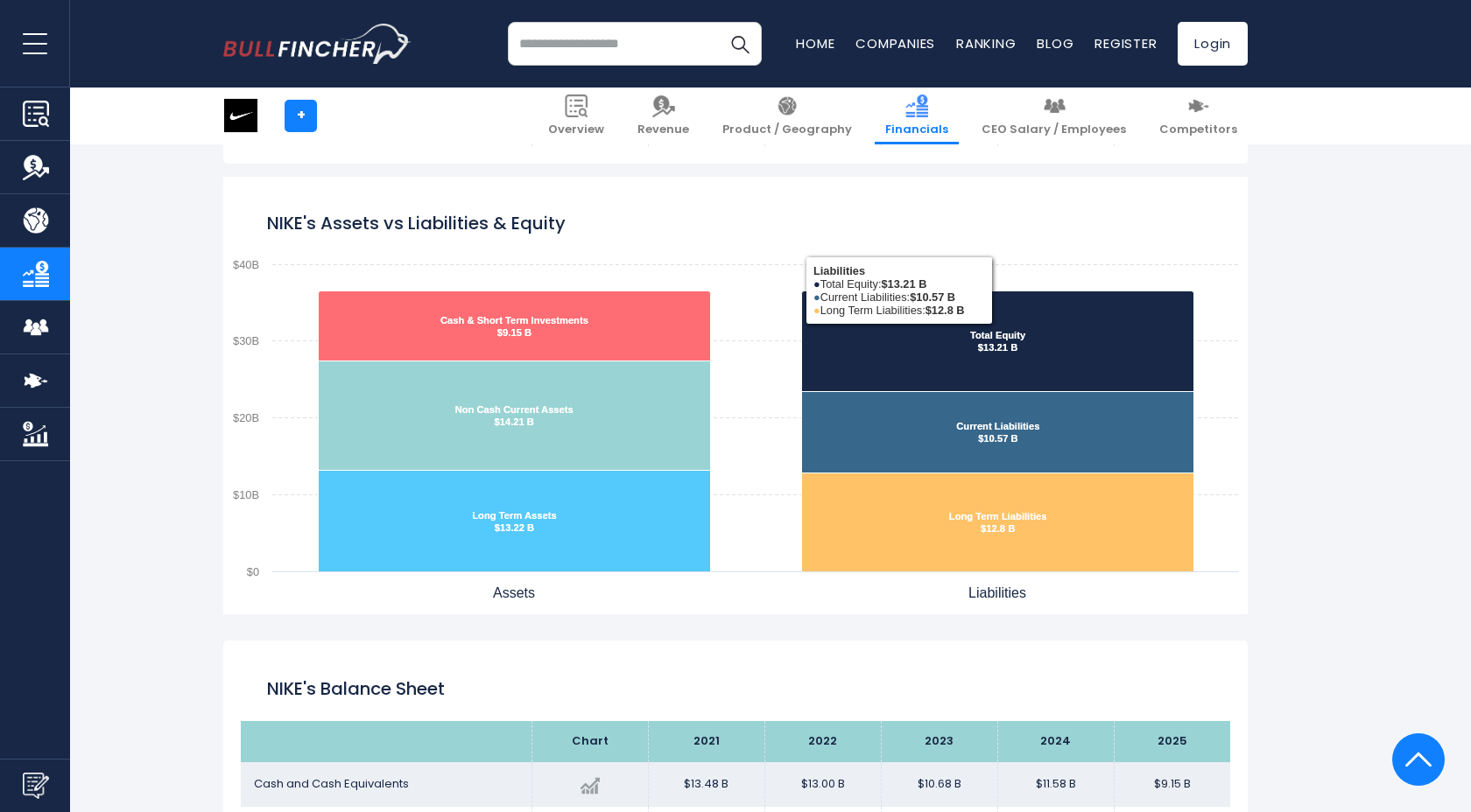
drag, startPoint x: 1373, startPoint y: 467, endPoint x: 1356, endPoint y: 467, distance: 17.0
click at [746, 193] on rect "NIKE's Assets vs Liabilities & Equity" at bounding box center [735, 396] width 1024 height 438
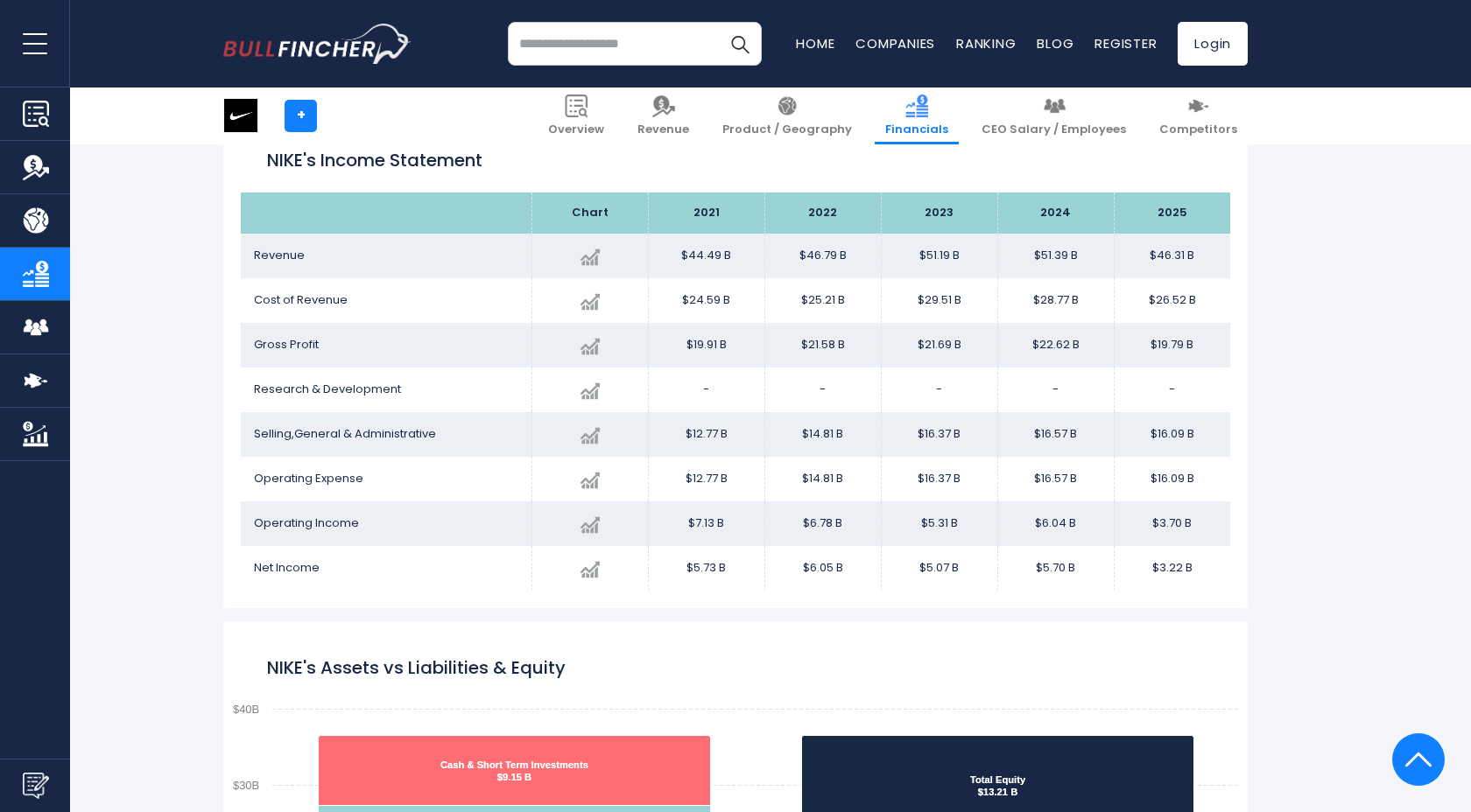
scroll to position [985, 0]
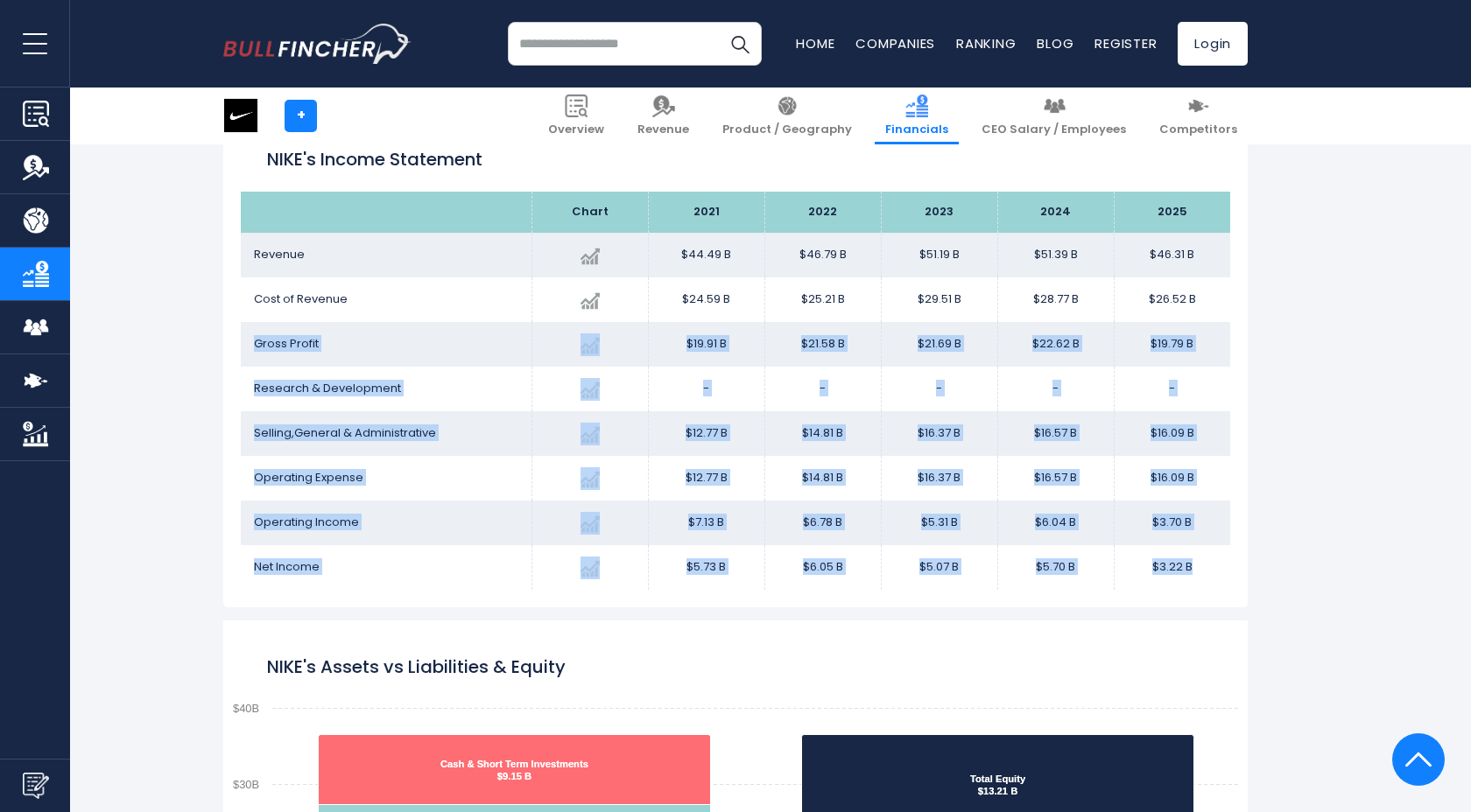
drag, startPoint x: 1198, startPoint y: 567, endPoint x: 253, endPoint y: 340, distance: 971.9
click at [253, 340] on tbody "Revenue Created with Highcharts 12.1.2 $46.31 B -9.88% 2025 $44.49B ​ $44.49B $…" at bounding box center [735, 411] width 989 height 357
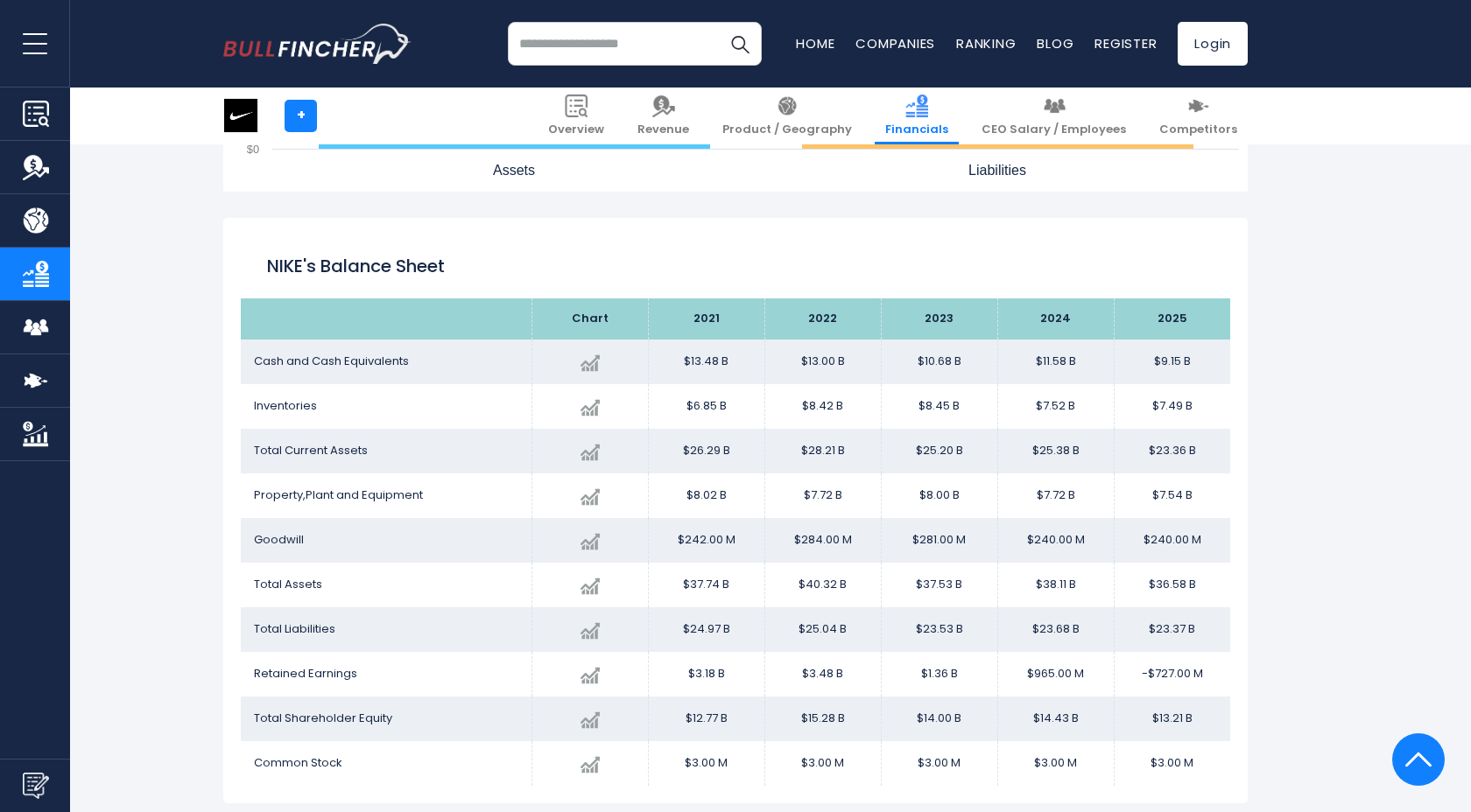
scroll to position [2323, 0]
